Goal: Transaction & Acquisition: Purchase product/service

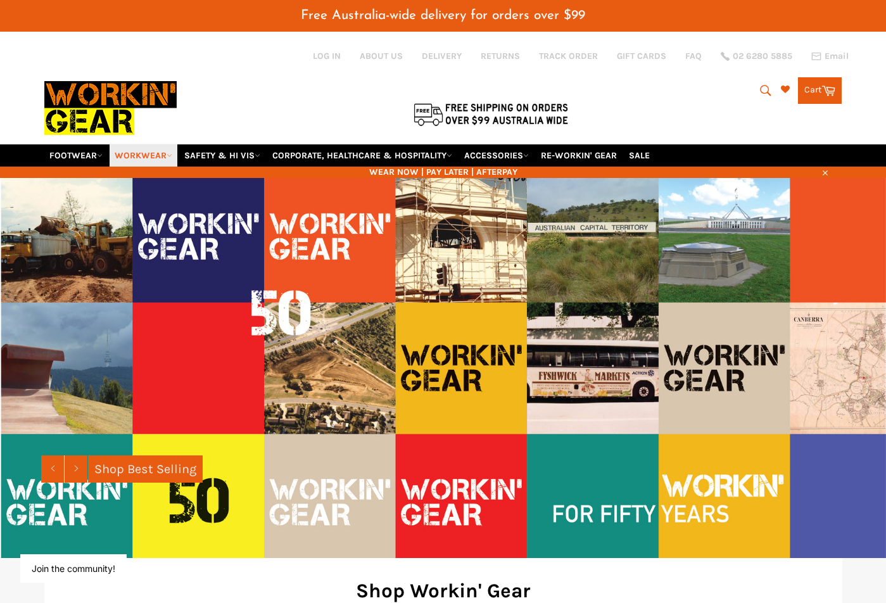
click at [172, 151] on link "WORKWEAR" at bounding box center [144, 155] width 68 height 22
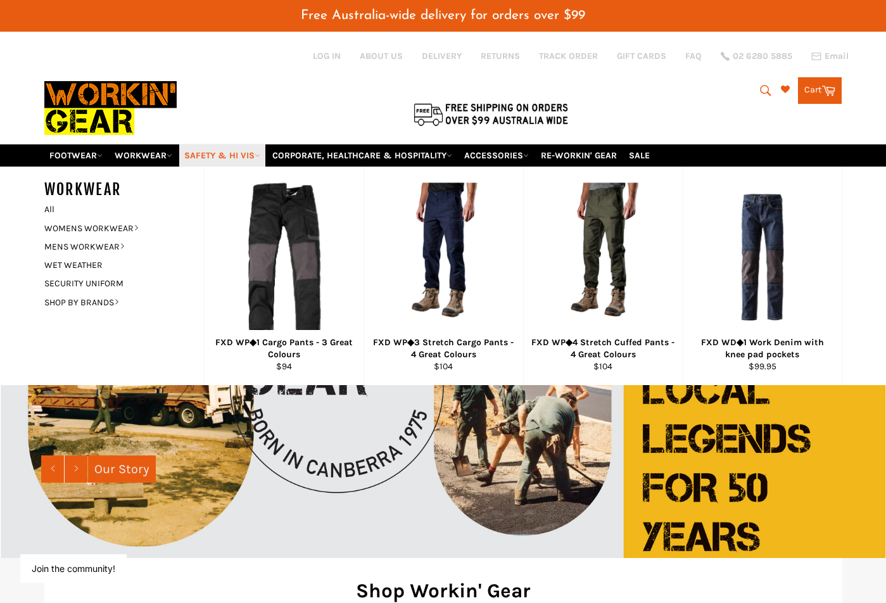
click at [263, 151] on link "SAFETY & HI VIS" at bounding box center [222, 155] width 86 height 22
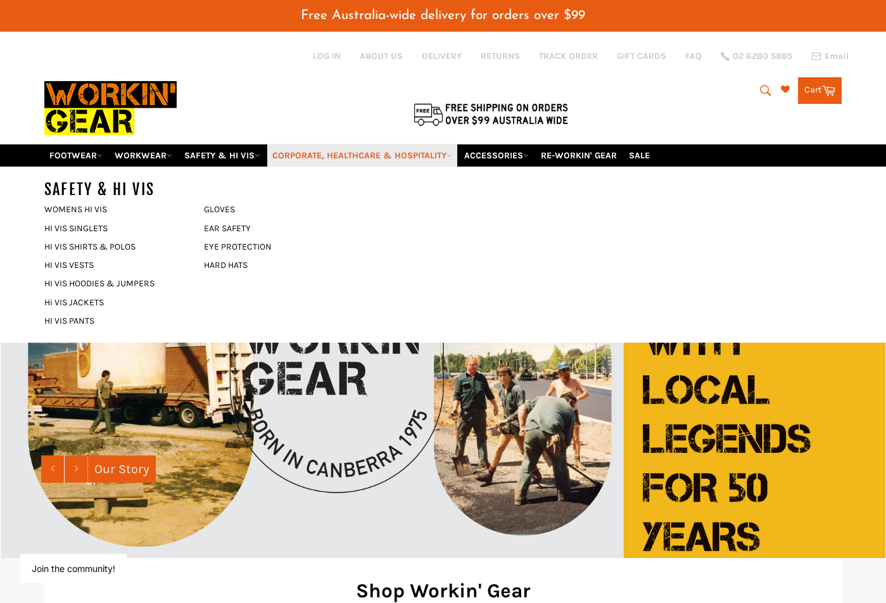
click at [434, 148] on link "CORPORATE, HEALTHCARE & HOSPITALITY" at bounding box center [362, 155] width 190 height 22
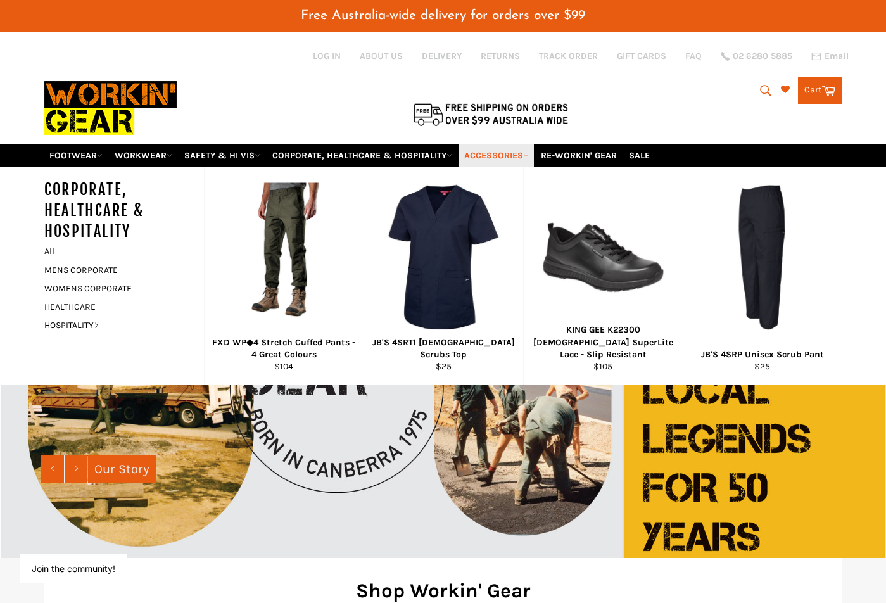
click at [534, 151] on link "ACCESSORIES" at bounding box center [496, 155] width 75 height 22
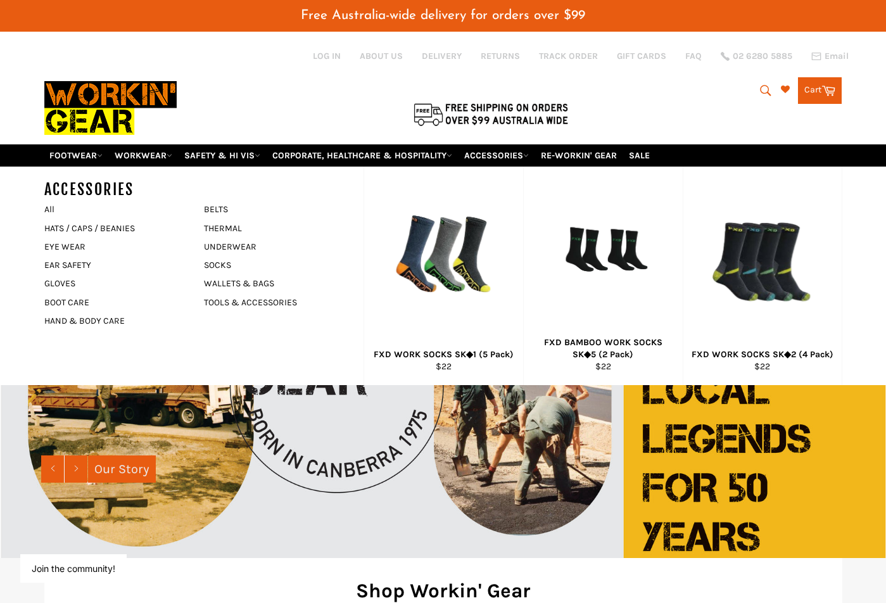
click at [656, 106] on div "Search Search Cart Cart 0 items" at bounding box center [709, 87] width 266 height 113
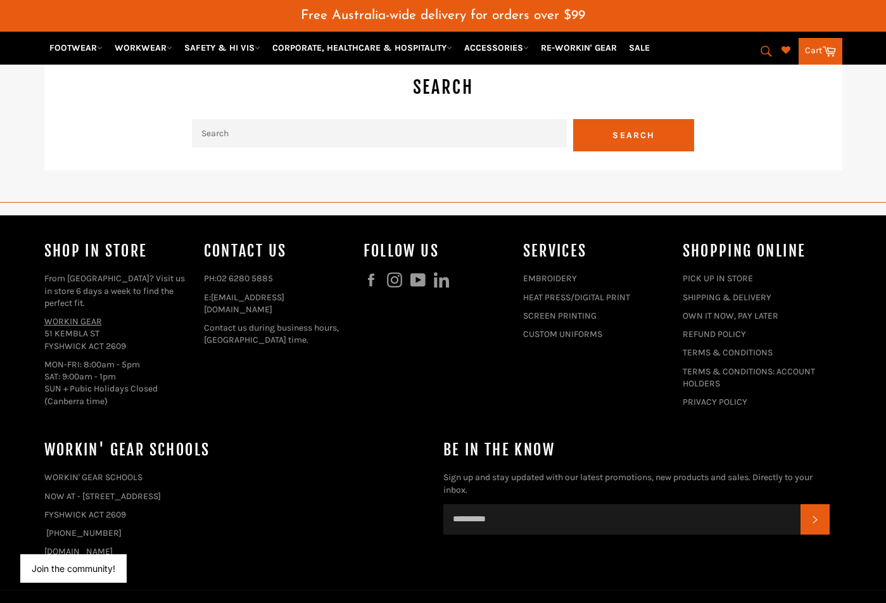
scroll to position [3098, 0]
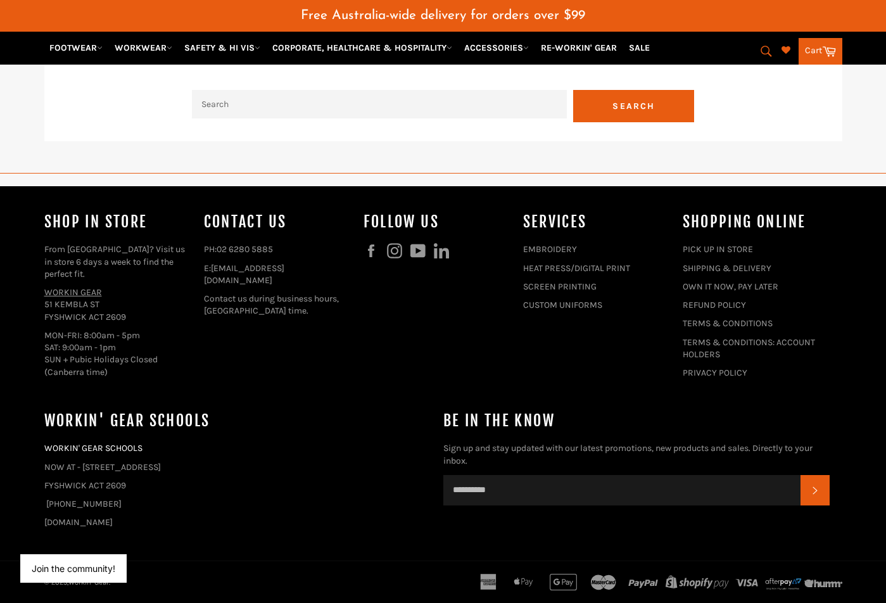
click at [118, 448] on link "WORKIN' GEAR SCHOOLS" at bounding box center [93, 448] width 98 height 11
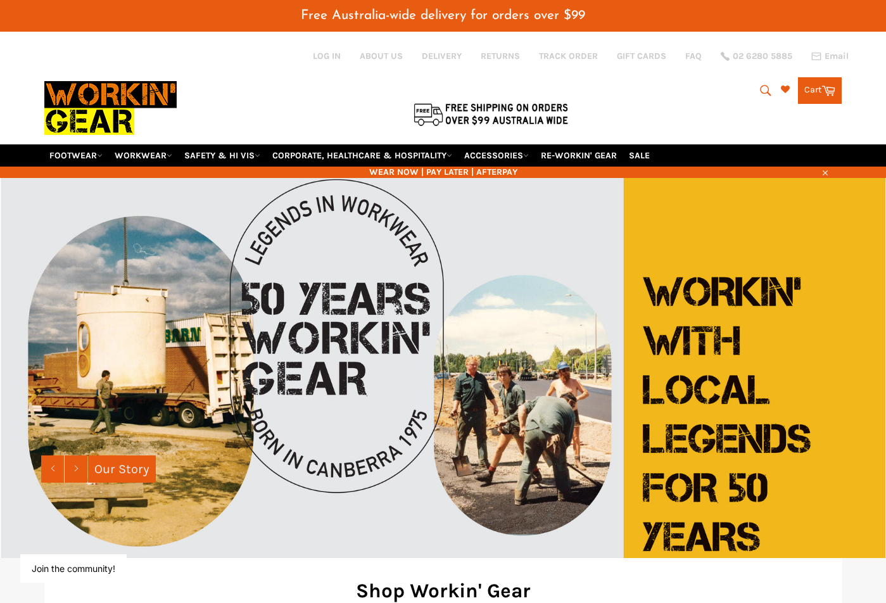
click at [760, 88] on icon "submit" at bounding box center [765, 91] width 14 height 14
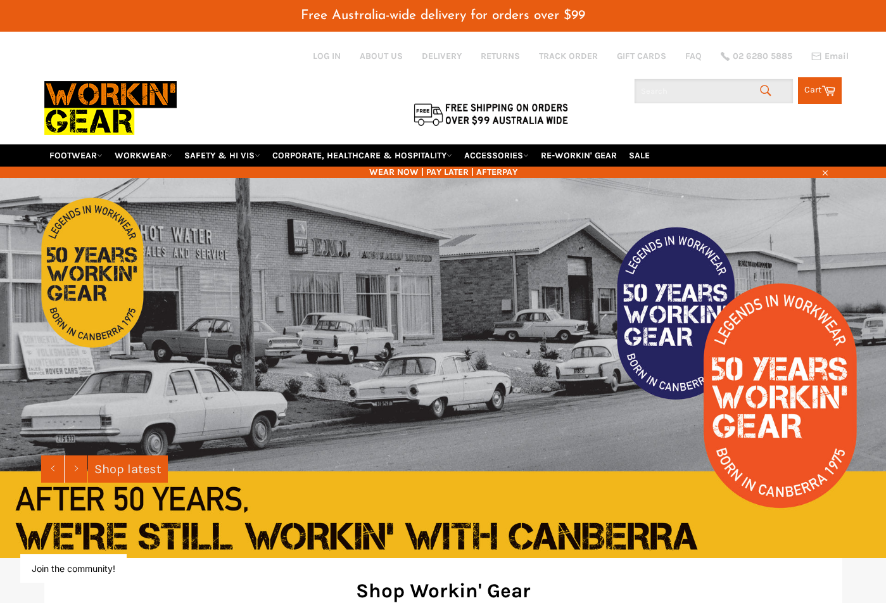
click at [715, 89] on input "Search" at bounding box center [713, 91] width 158 height 24
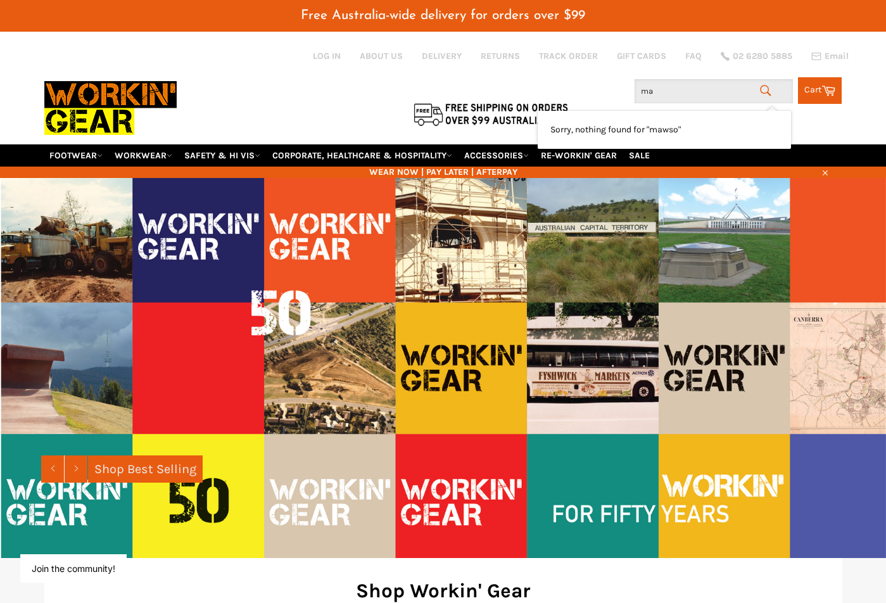
type input "m"
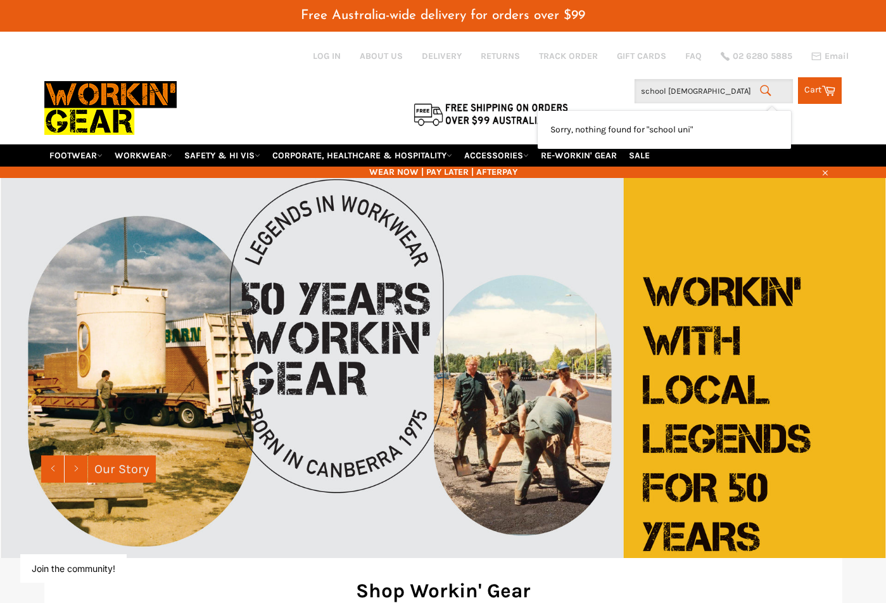
type input "school uniform"
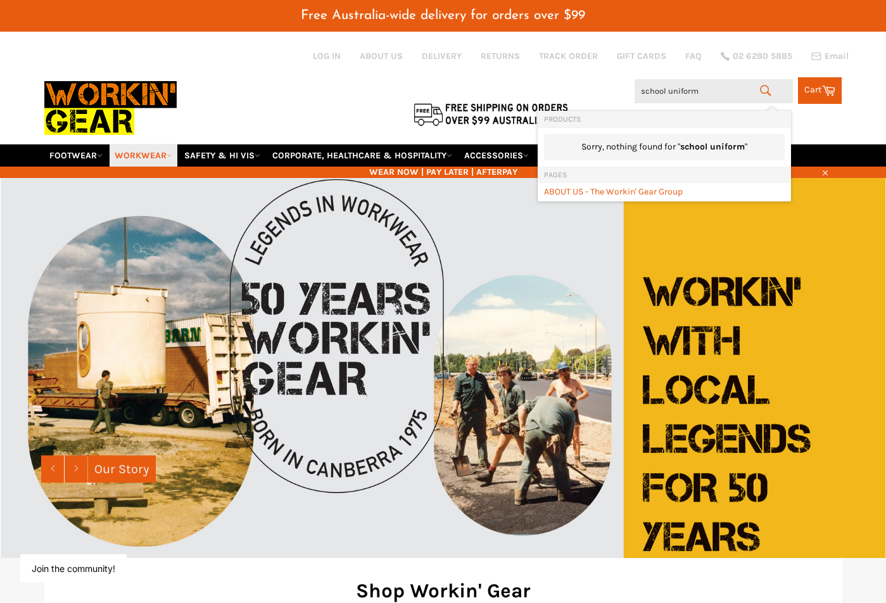
click at [167, 155] on link "WORKWEAR" at bounding box center [144, 155] width 68 height 22
